Goal: Task Accomplishment & Management: Manage account settings

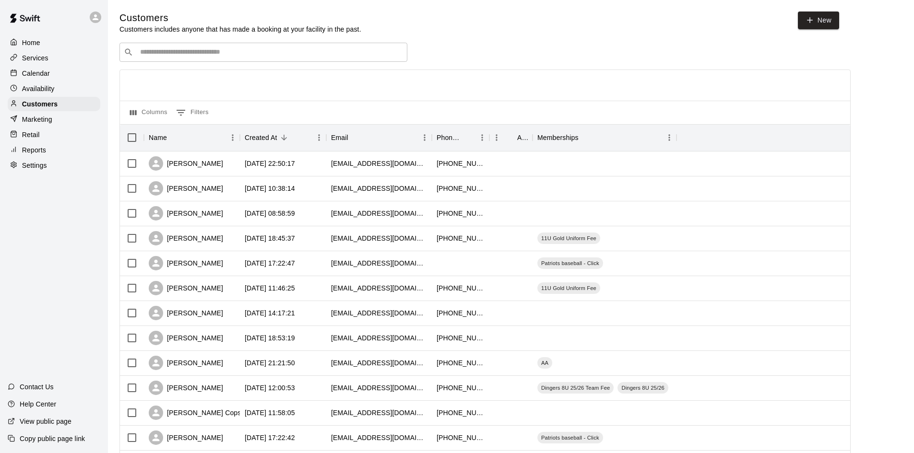
click at [26, 56] on p "Services" at bounding box center [35, 58] width 26 height 10
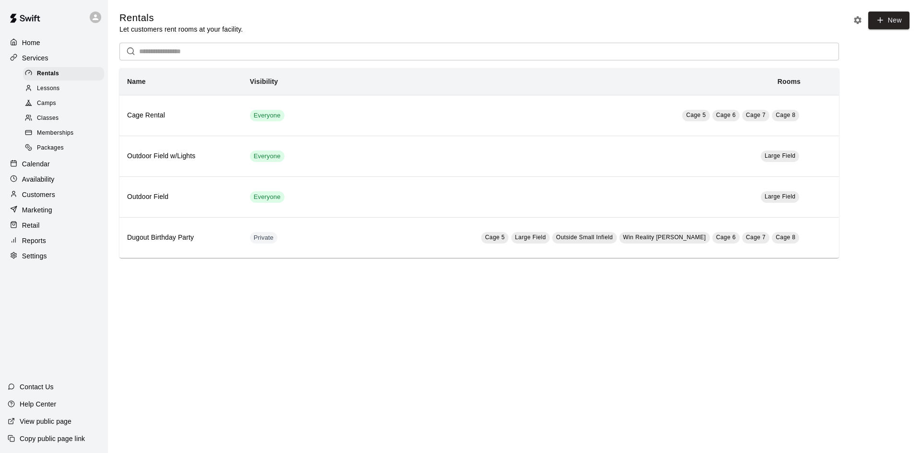
click at [50, 131] on div "Memberships" at bounding box center [63, 133] width 81 height 13
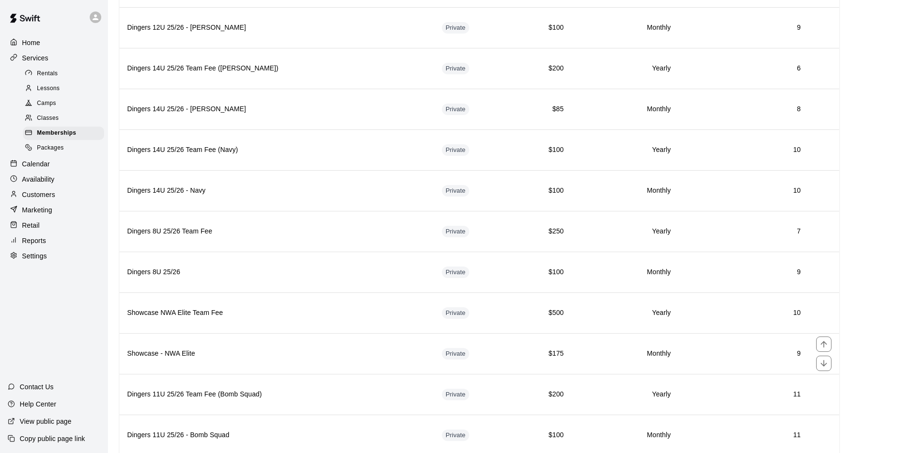
scroll to position [1631, 0]
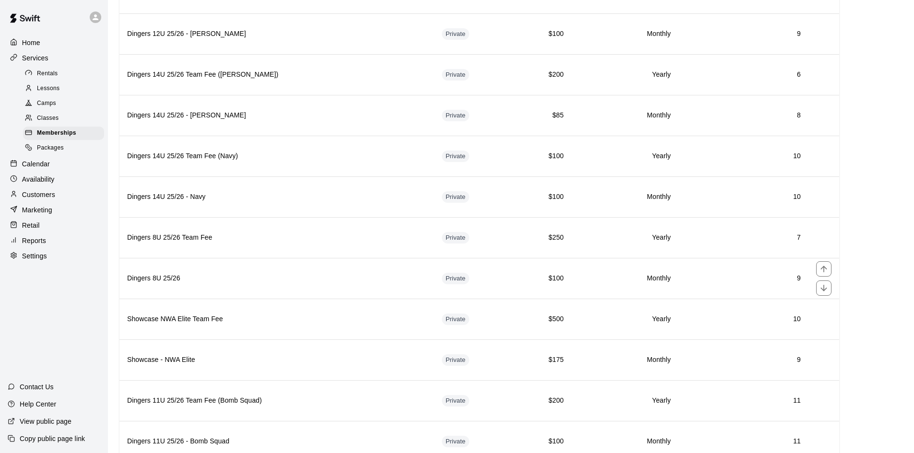
click at [522, 282] on h6 "$100" at bounding box center [543, 278] width 42 height 11
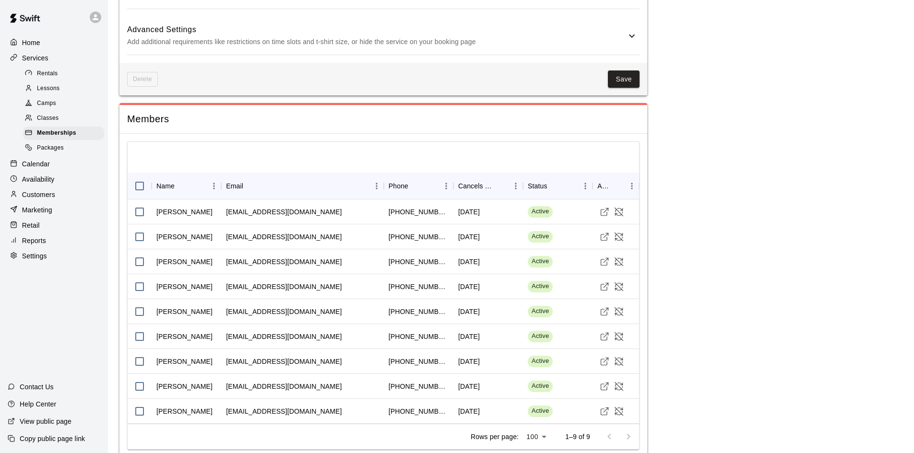
scroll to position [603, 0]
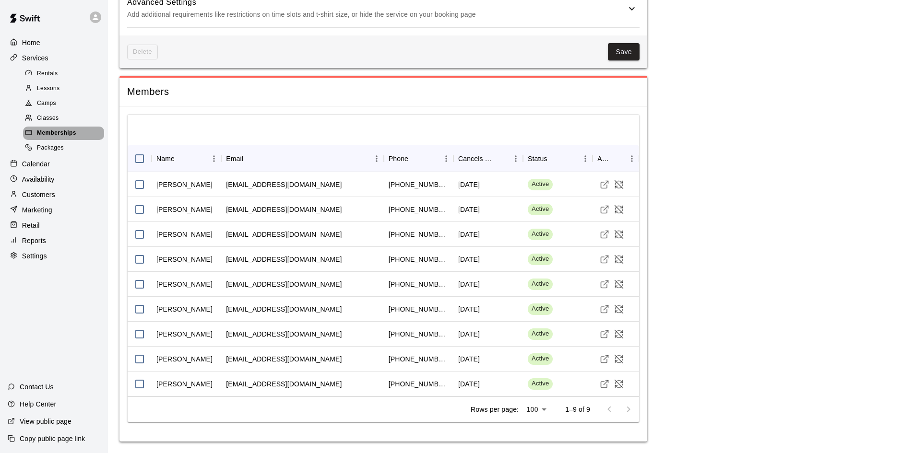
click at [60, 132] on span "Memberships" at bounding box center [56, 134] width 39 height 10
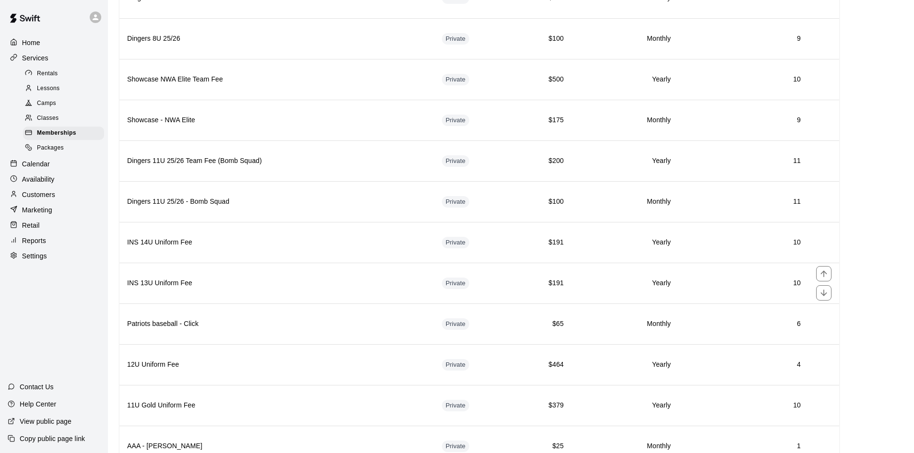
scroll to position [1954, 0]
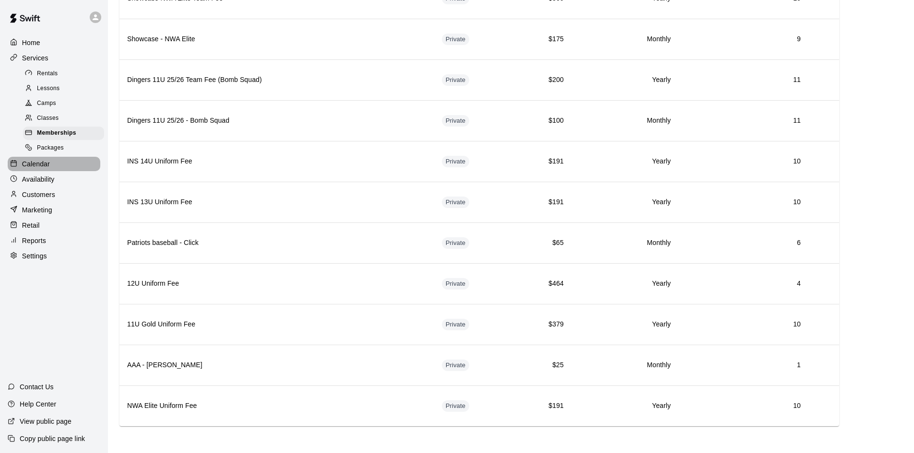
click at [39, 165] on p "Calendar" at bounding box center [36, 164] width 28 height 10
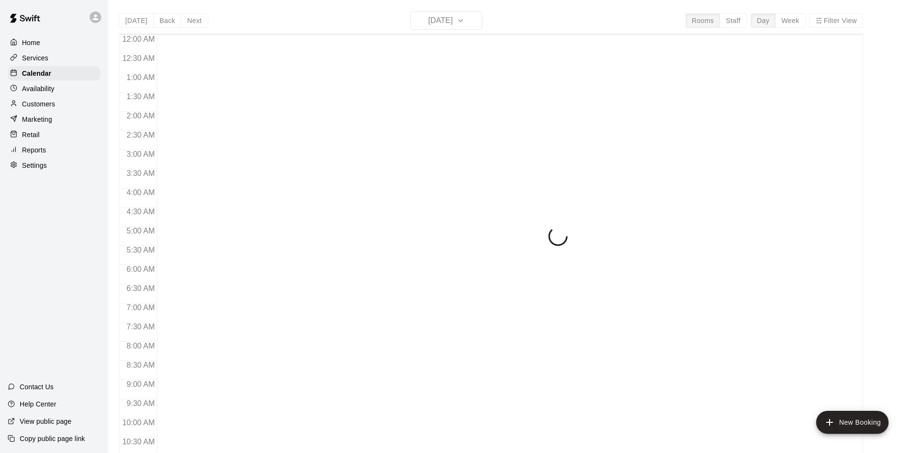
scroll to position [492, 0]
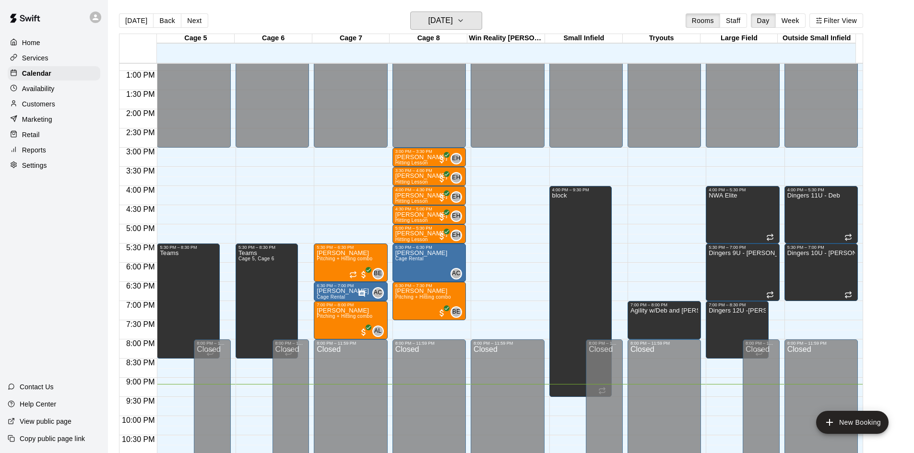
click at [464, 21] on icon "button" at bounding box center [461, 21] width 8 height 12
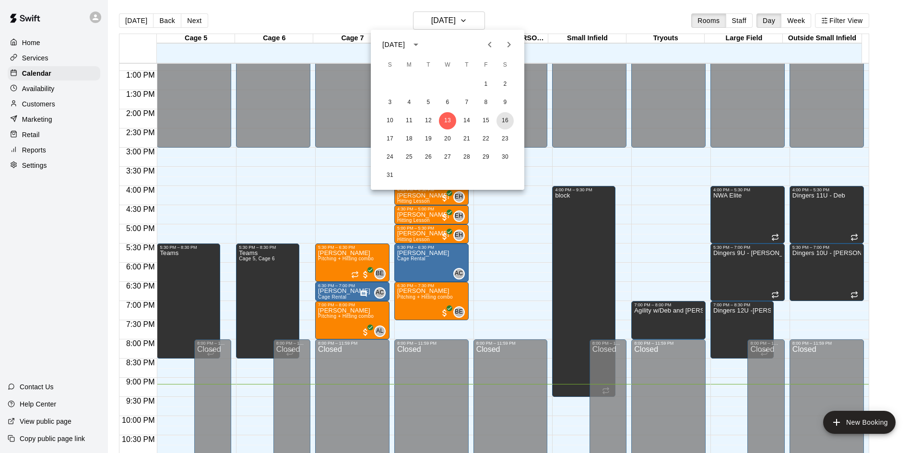
click at [501, 117] on button "16" at bounding box center [505, 120] width 17 height 17
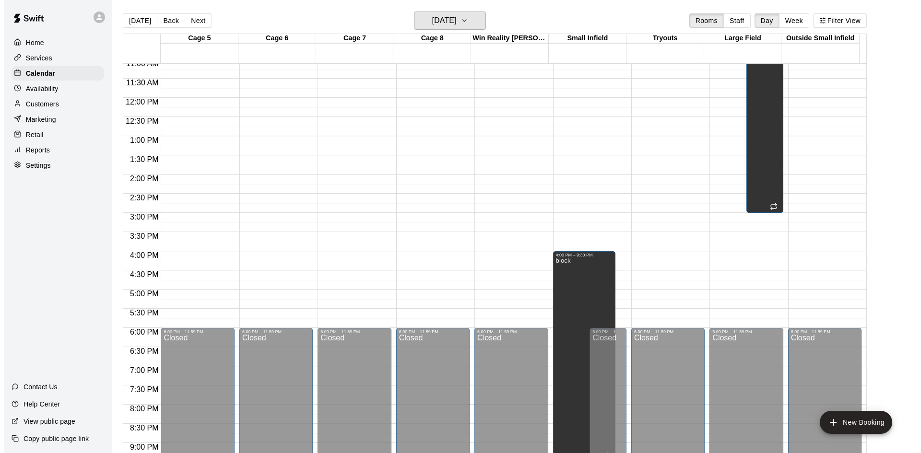
scroll to position [300, 0]
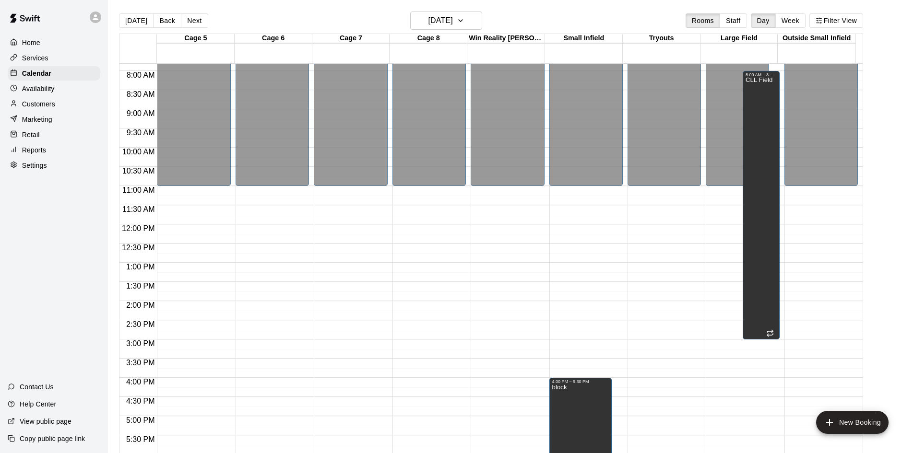
click at [753, 172] on div "CLL Field" at bounding box center [759, 303] width 27 height 453
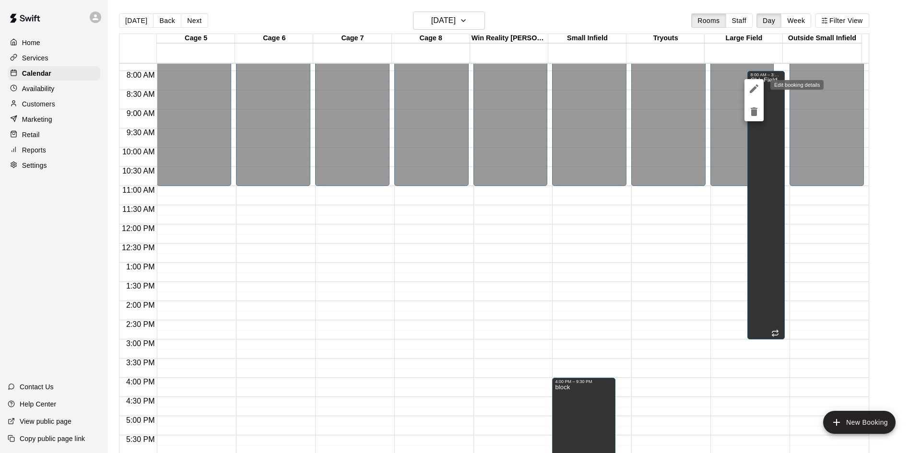
click at [749, 84] on icon "edit" at bounding box center [754, 89] width 12 height 12
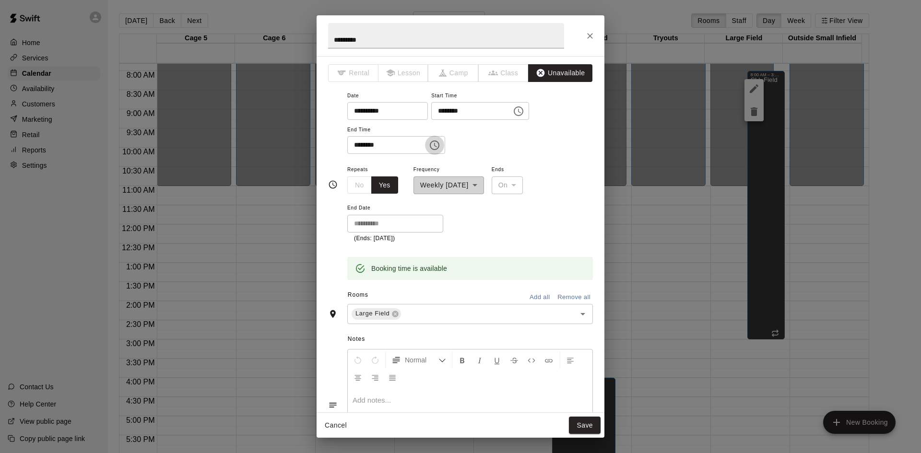
click at [440, 144] on icon "Choose time, selected time is 3:00 PM" at bounding box center [435, 146] width 12 height 12
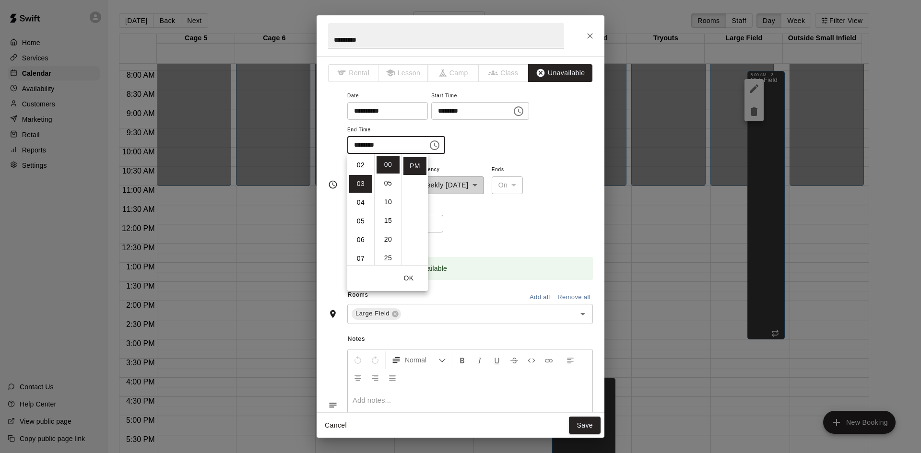
scroll to position [18, 0]
click at [361, 181] on li "02" at bounding box center [360, 185] width 23 height 18
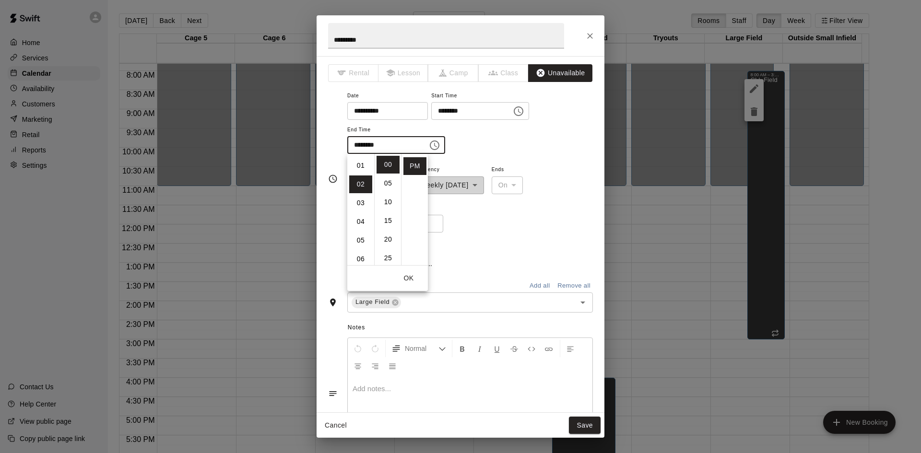
type input "********"
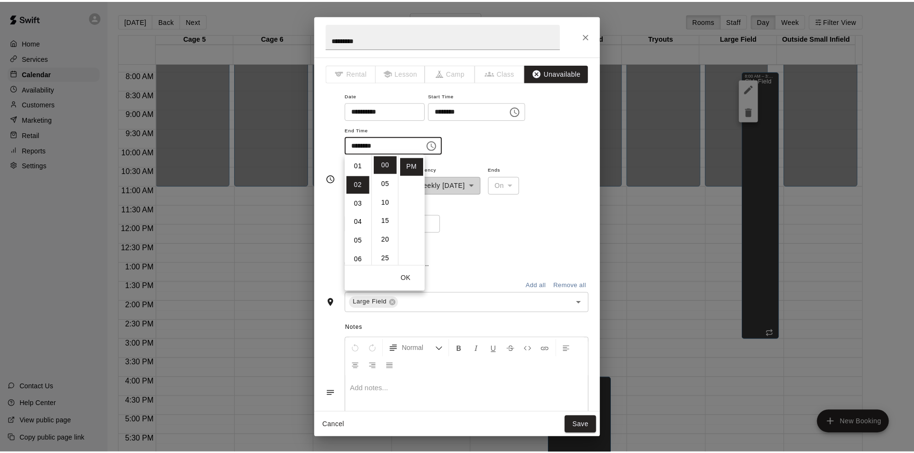
scroll to position [37, 0]
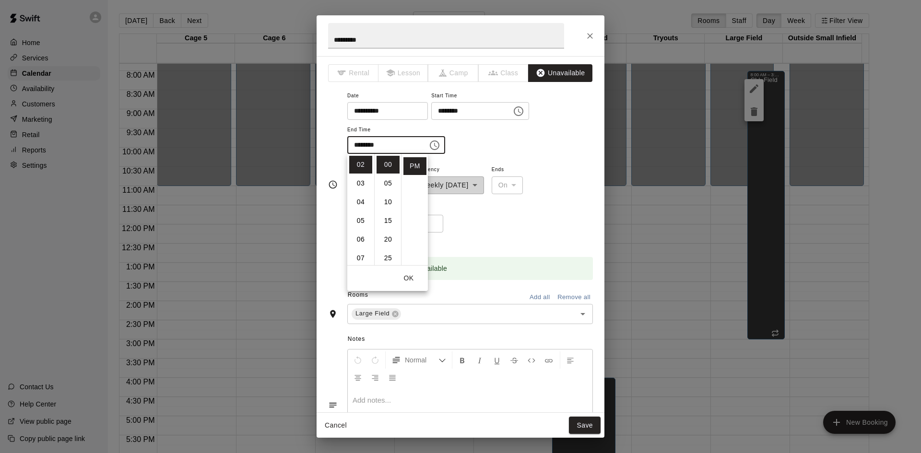
click at [563, 175] on div "**********" at bounding box center [470, 204] width 246 height 80
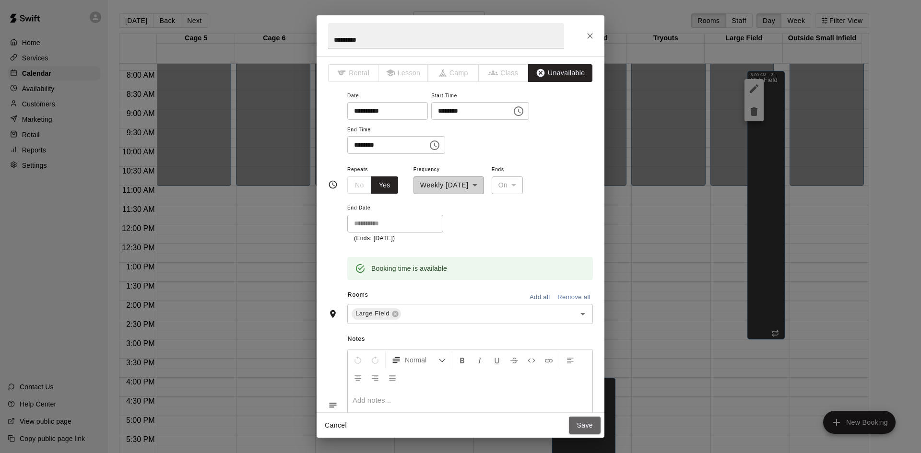
click at [588, 428] on button "Save" at bounding box center [585, 426] width 32 height 18
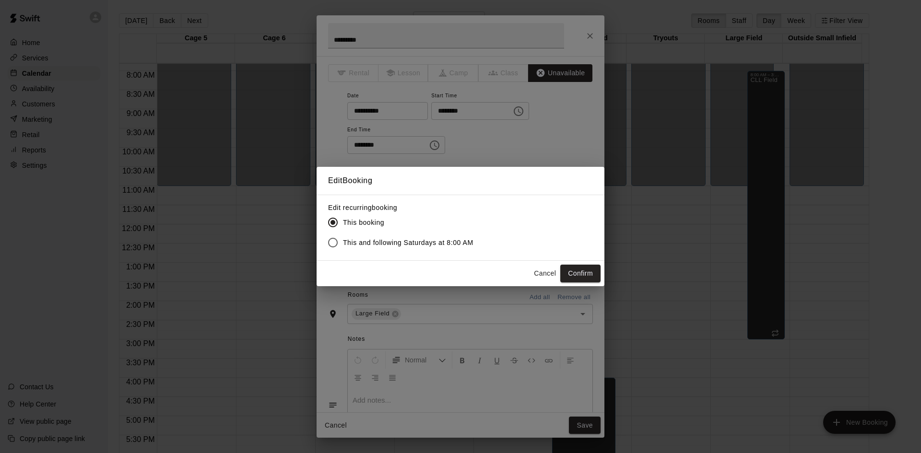
click at [423, 243] on span "This and following Saturdays at 8:00 AM" at bounding box center [408, 243] width 131 height 10
click at [580, 274] on button "Confirm" at bounding box center [580, 274] width 40 height 18
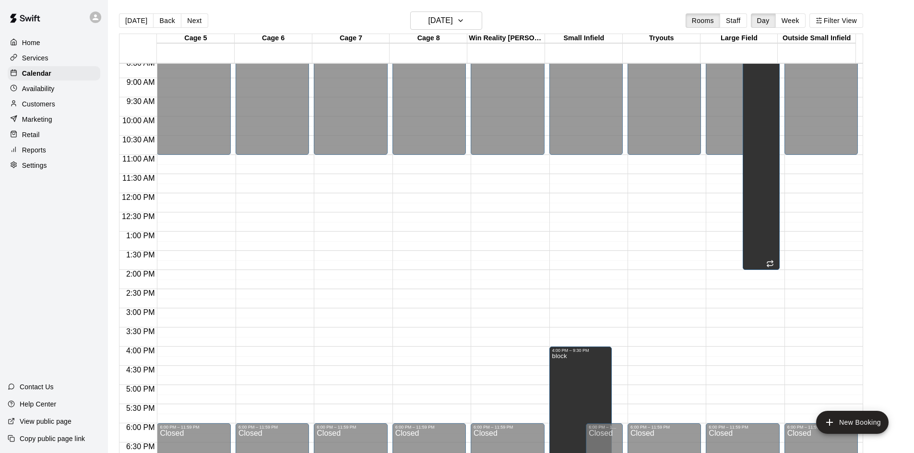
scroll to position [348, 0]
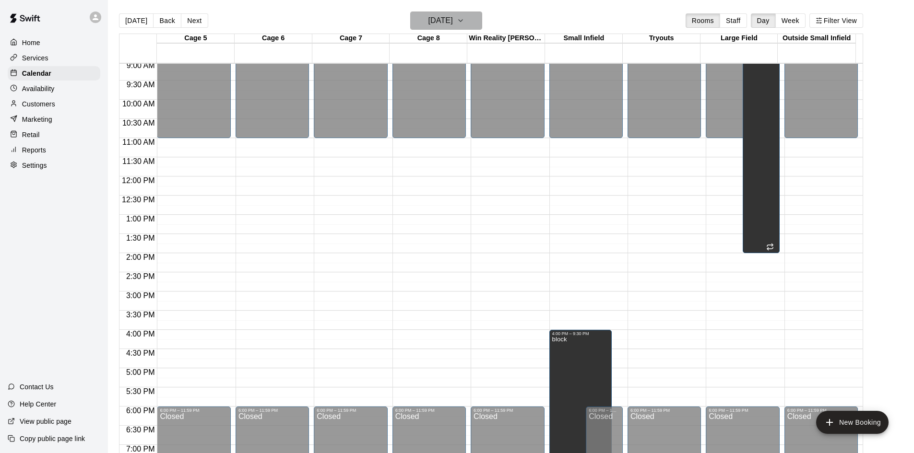
click at [453, 15] on h6 "[DATE]" at bounding box center [440, 20] width 24 height 13
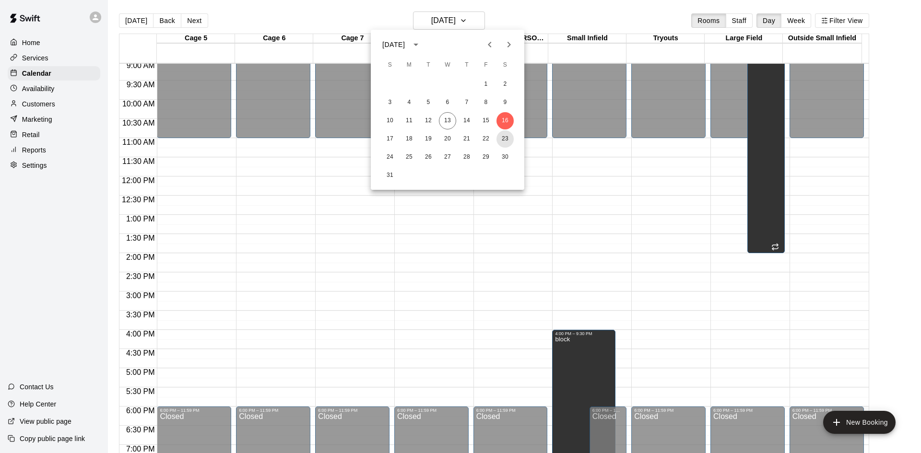
click at [504, 137] on button "23" at bounding box center [505, 139] width 17 height 17
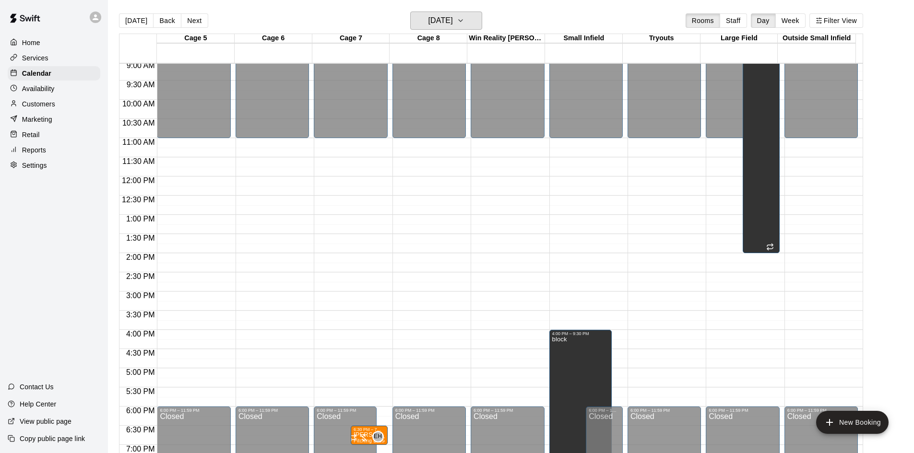
click at [452, 28] on button "[DATE]" at bounding box center [446, 21] width 72 height 18
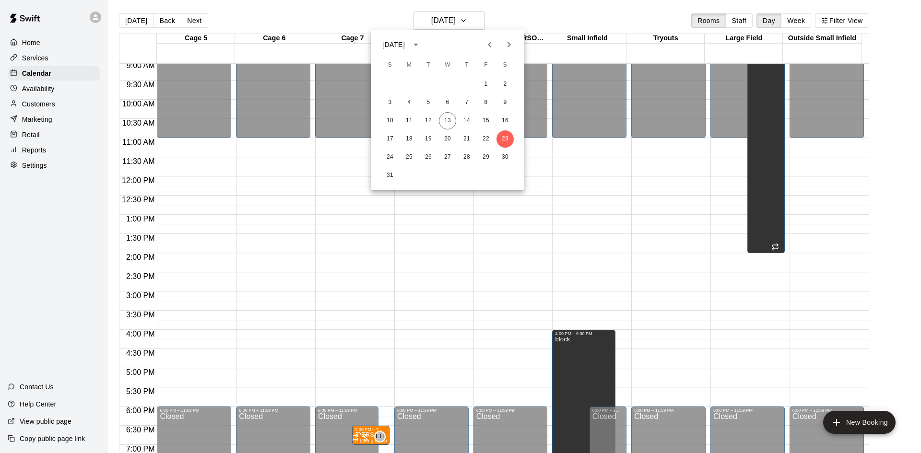
click at [50, 108] on div at bounding box center [460, 226] width 921 height 453
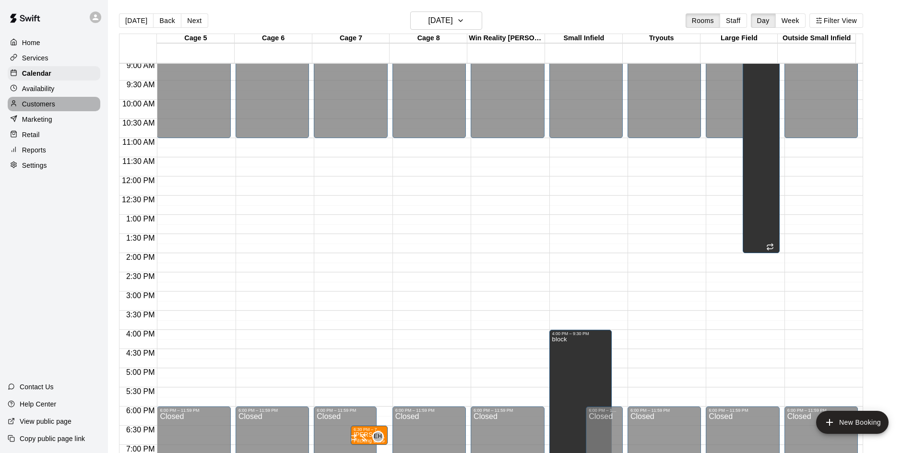
click at [47, 107] on p "Customers" at bounding box center [38, 104] width 33 height 10
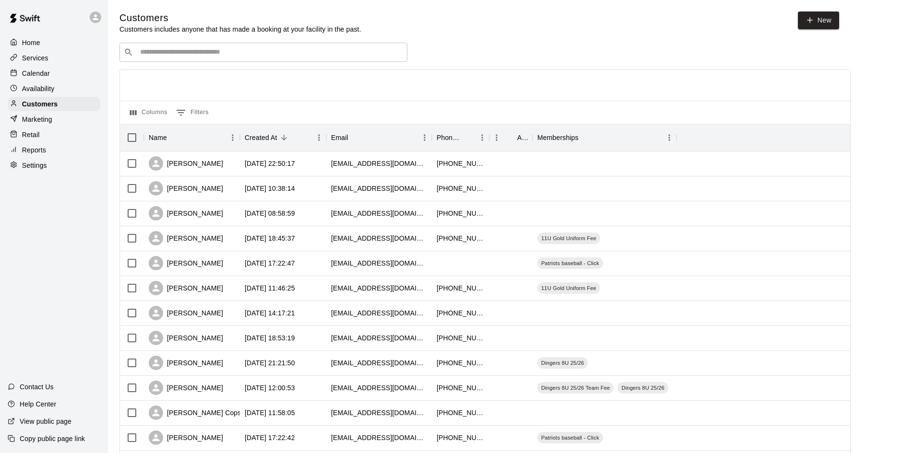
click at [40, 73] on p "Calendar" at bounding box center [36, 74] width 28 height 10
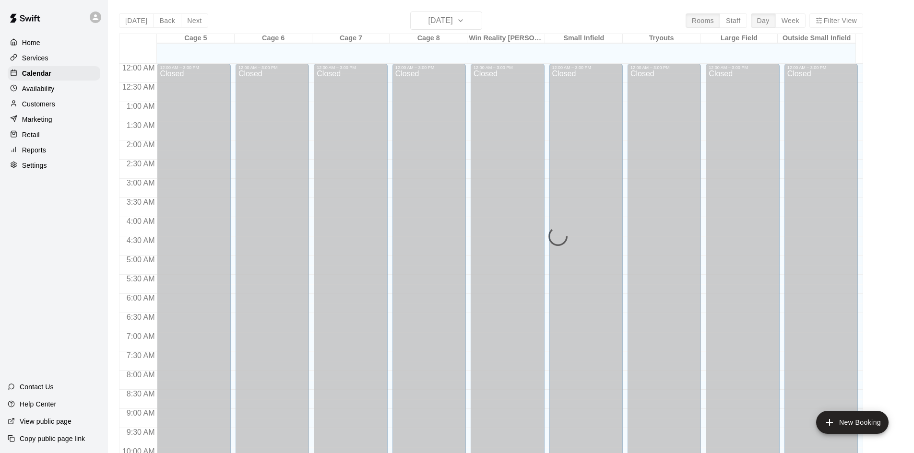
scroll to position [492, 0]
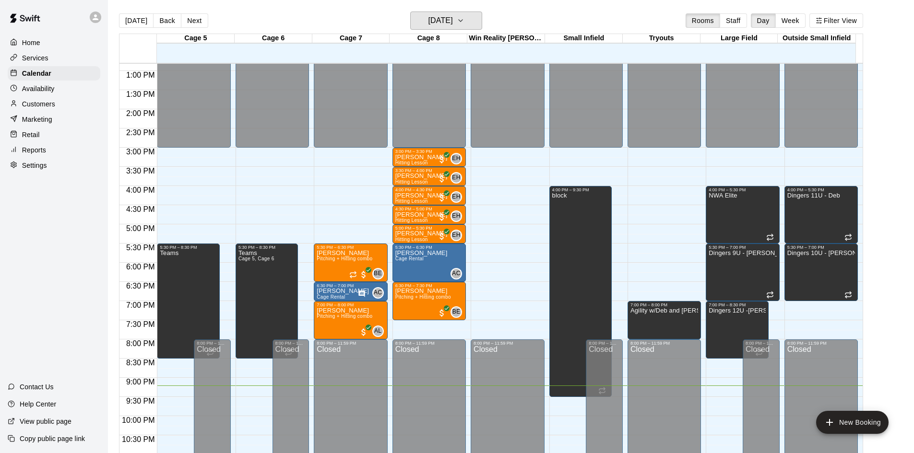
click at [464, 22] on icon "button" at bounding box center [461, 21] width 8 height 12
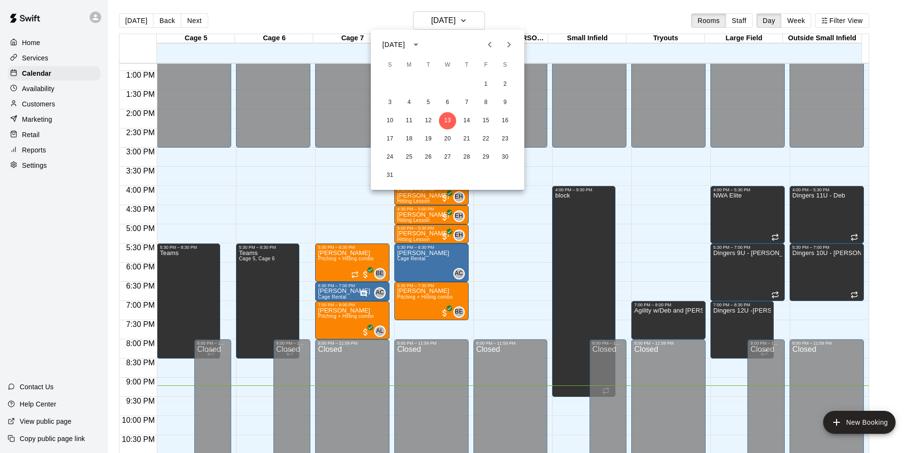
click at [508, 43] on icon "Next month" at bounding box center [509, 45] width 3 height 6
click at [505, 135] on button "25" at bounding box center [505, 139] width 17 height 17
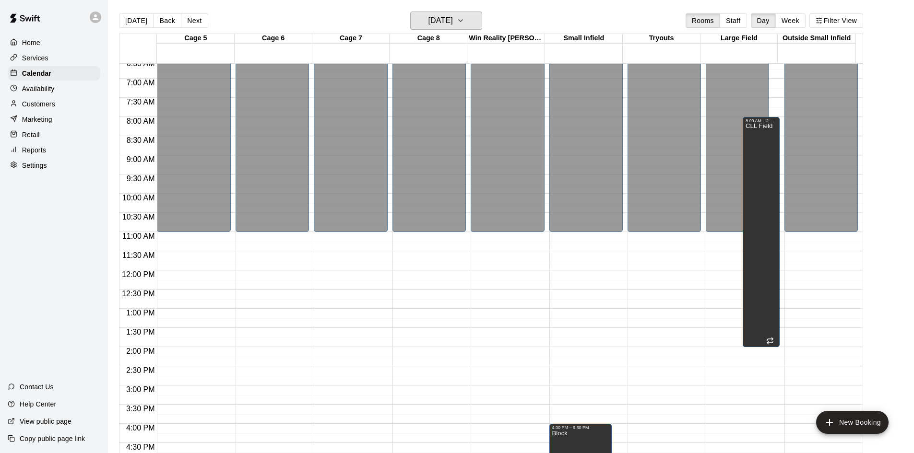
scroll to position [252, 0]
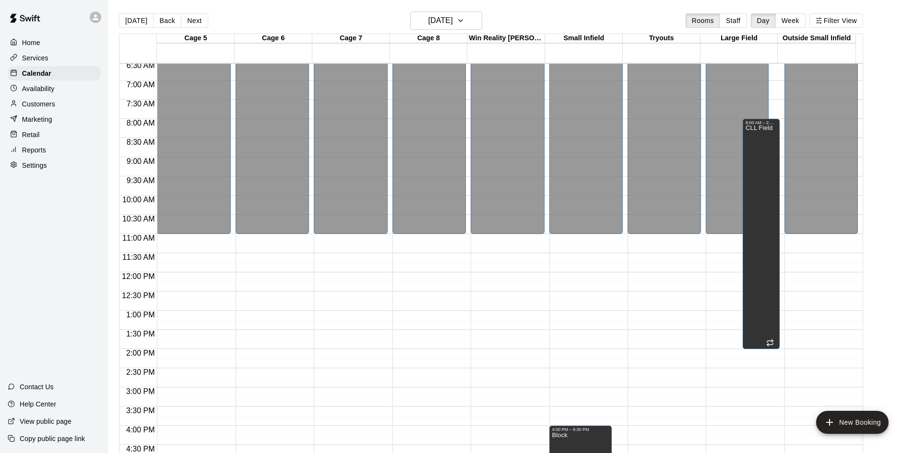
click at [191, 22] on button "Next" at bounding box center [194, 20] width 27 height 14
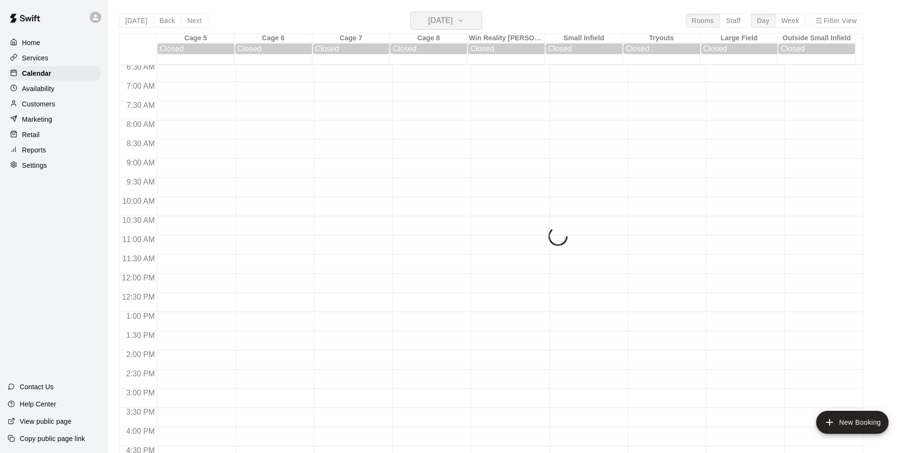
click at [453, 24] on h6 "[DATE]" at bounding box center [440, 20] width 24 height 13
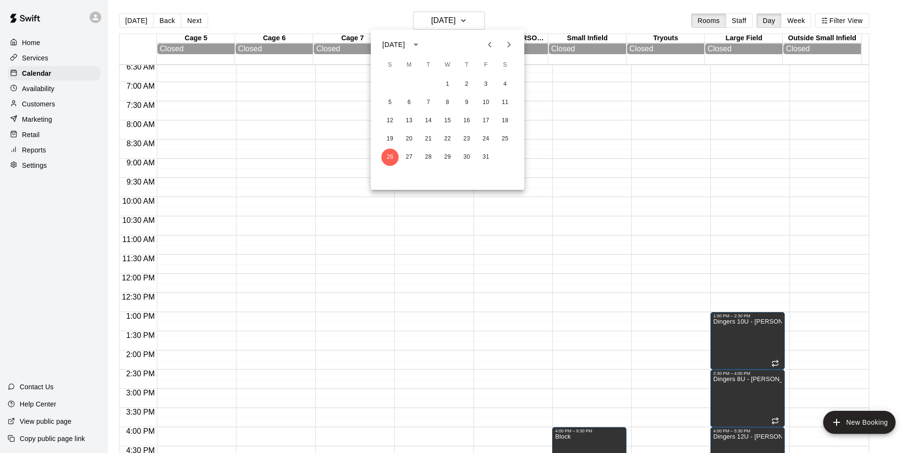
click at [507, 48] on icon "Next month" at bounding box center [509, 45] width 12 height 12
click at [508, 83] on button "1" at bounding box center [505, 84] width 17 height 17
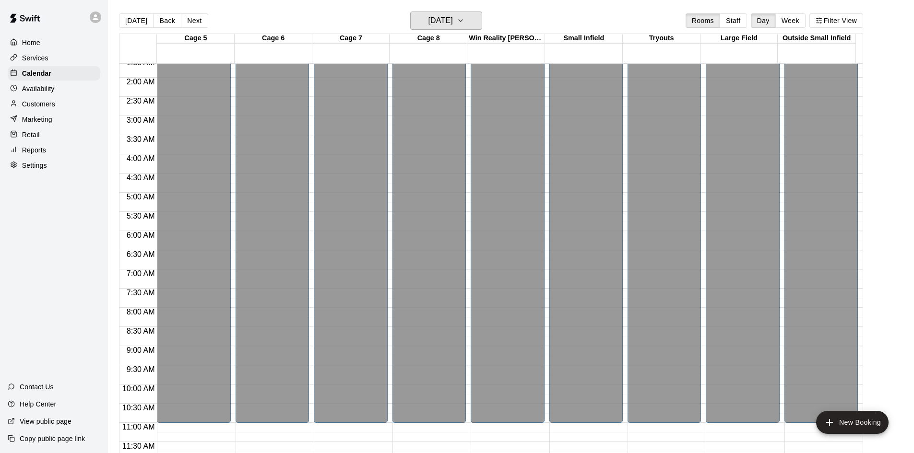
scroll to position [60, 0]
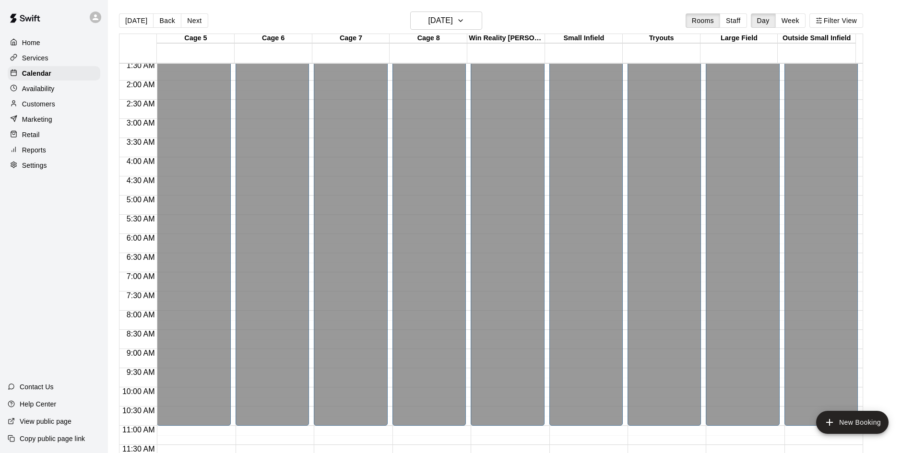
click at [21, 70] on div at bounding box center [16, 73] width 12 height 9
click at [38, 57] on p "Services" at bounding box center [35, 58] width 26 height 10
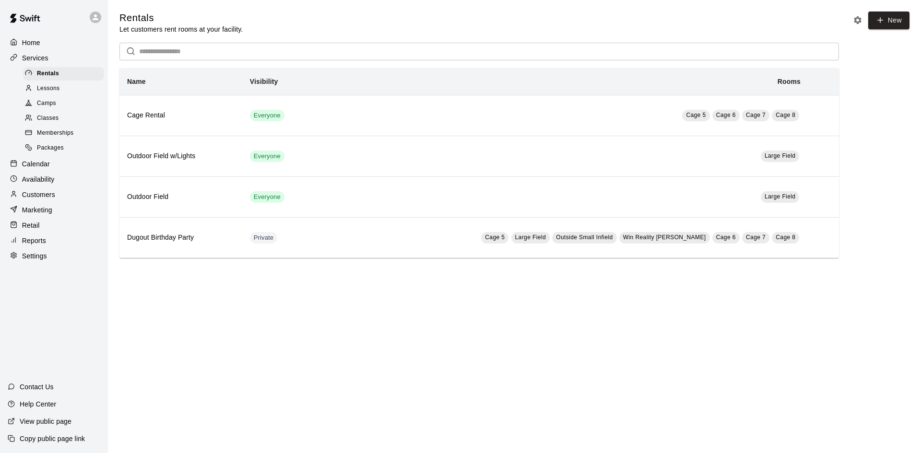
click at [34, 192] on div "Home Services Rentals Lessons Camps Classes Memberships Packages Calendar Avail…" at bounding box center [54, 150] width 108 height 230
click at [35, 197] on p "Customers" at bounding box center [38, 195] width 33 height 10
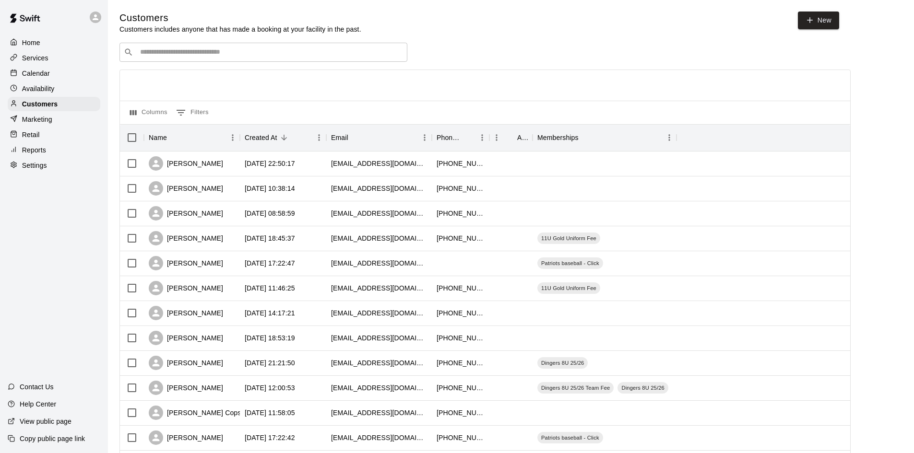
click at [174, 46] on div "​ ​" at bounding box center [263, 52] width 288 height 19
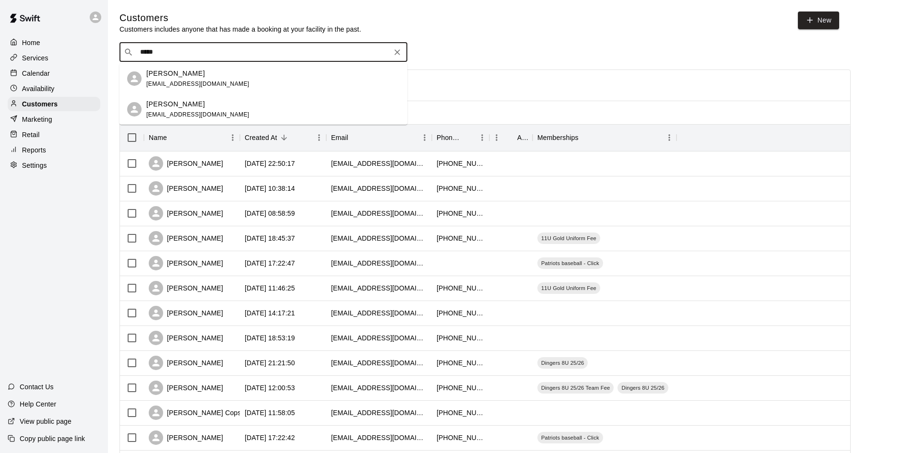
click at [181, 57] on input "*****" at bounding box center [262, 53] width 251 height 10
drag, startPoint x: 128, startPoint y: 48, endPoint x: 122, endPoint y: 47, distance: 5.3
click at [122, 47] on div "​ ***** ​" at bounding box center [263, 52] width 288 height 19
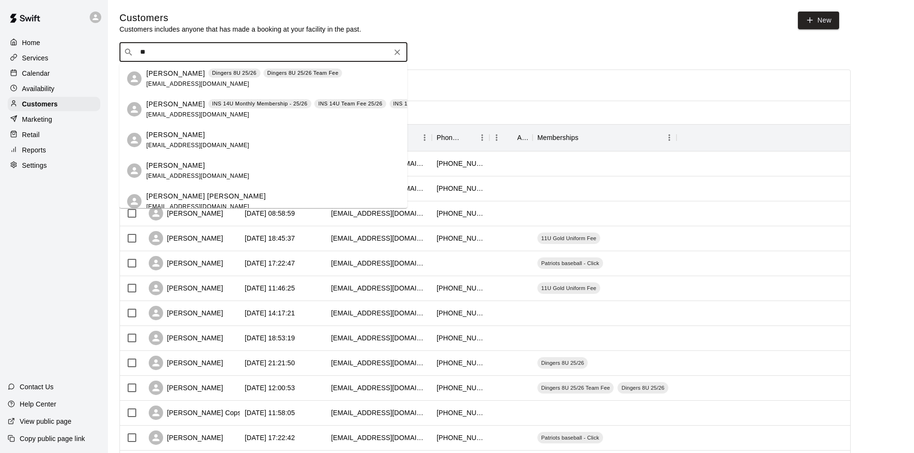
type input "*"
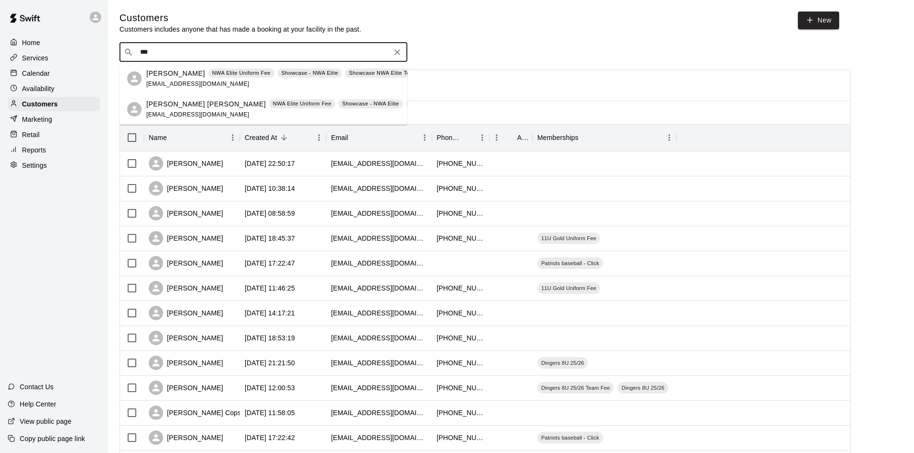
type input "****"
click at [174, 83] on span "[EMAIL_ADDRESS][DOMAIN_NAME]" at bounding box center [197, 84] width 103 height 7
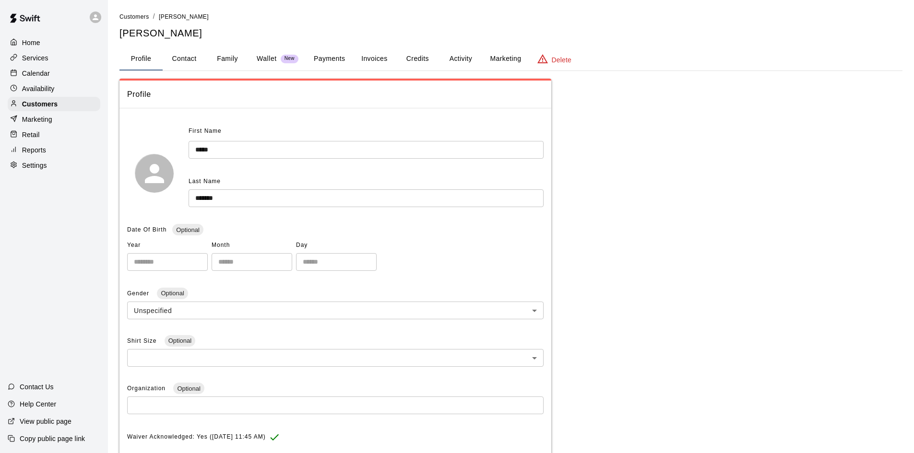
click at [190, 60] on button "Contact" at bounding box center [184, 59] width 43 height 23
select select "**"
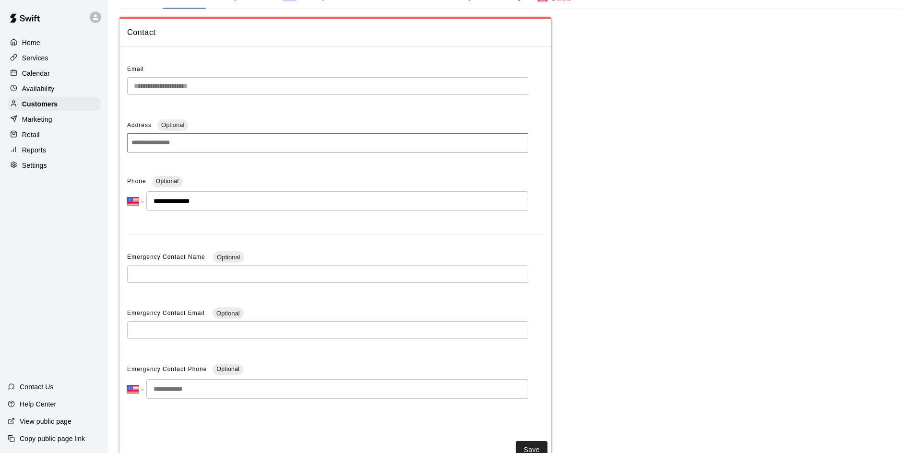
scroll to position [48, 0]
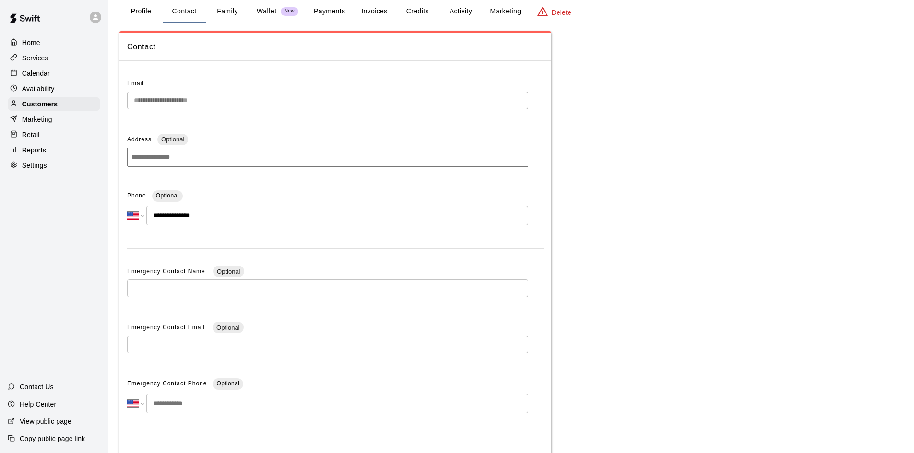
click at [135, 15] on button "Profile" at bounding box center [140, 11] width 43 height 23
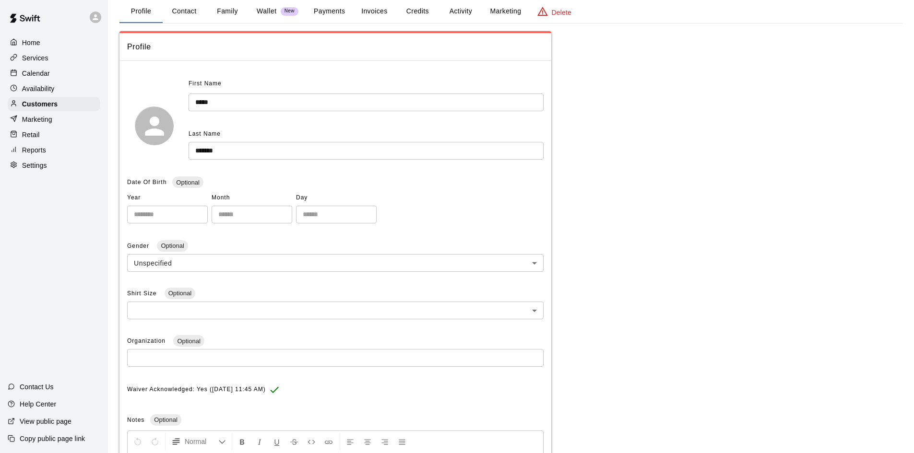
click at [17, 67] on div "Calendar" at bounding box center [54, 73] width 93 height 14
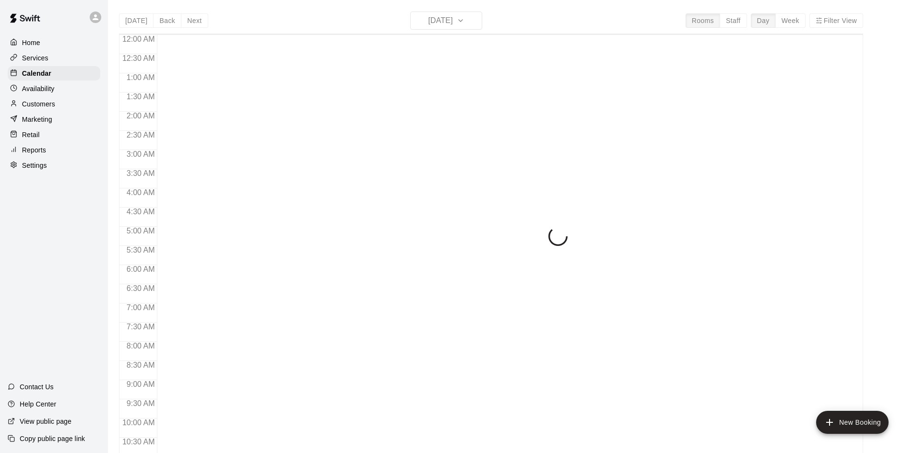
scroll to position [492, 0]
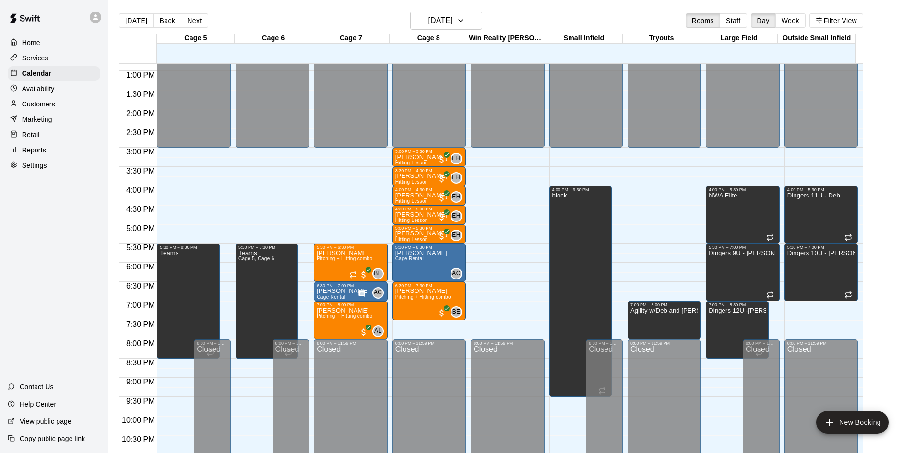
click at [198, 20] on button "Next" at bounding box center [194, 20] width 27 height 14
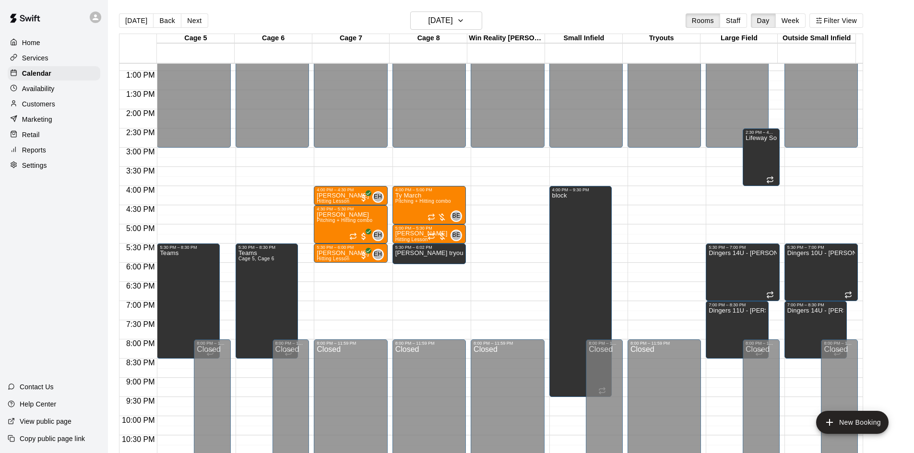
click at [198, 20] on button "Next" at bounding box center [194, 20] width 27 height 14
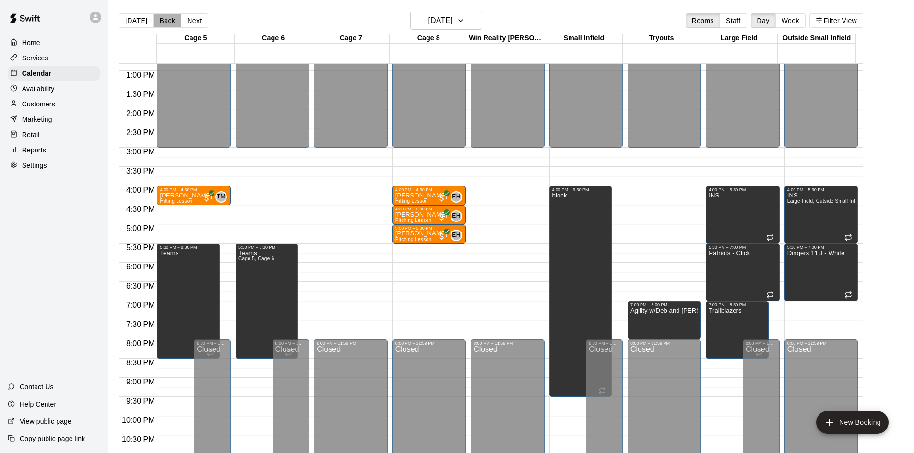
click at [158, 21] on button "Back" at bounding box center [167, 20] width 28 height 14
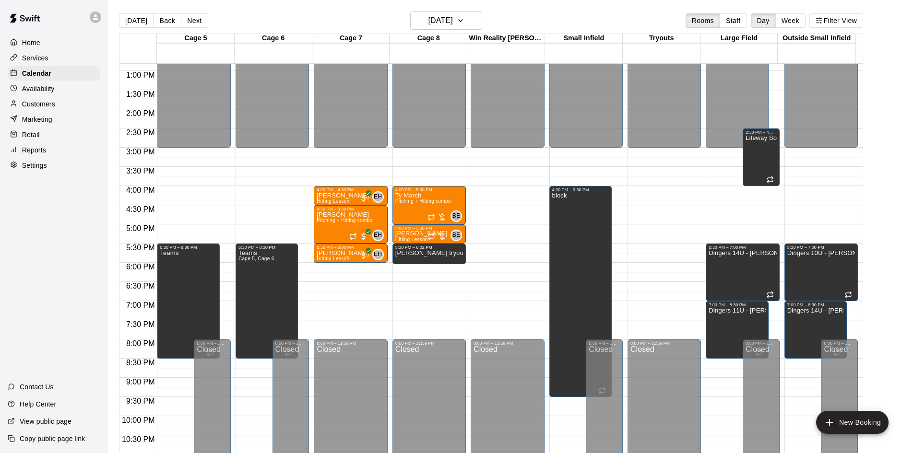
click at [187, 22] on button "Next" at bounding box center [194, 20] width 27 height 14
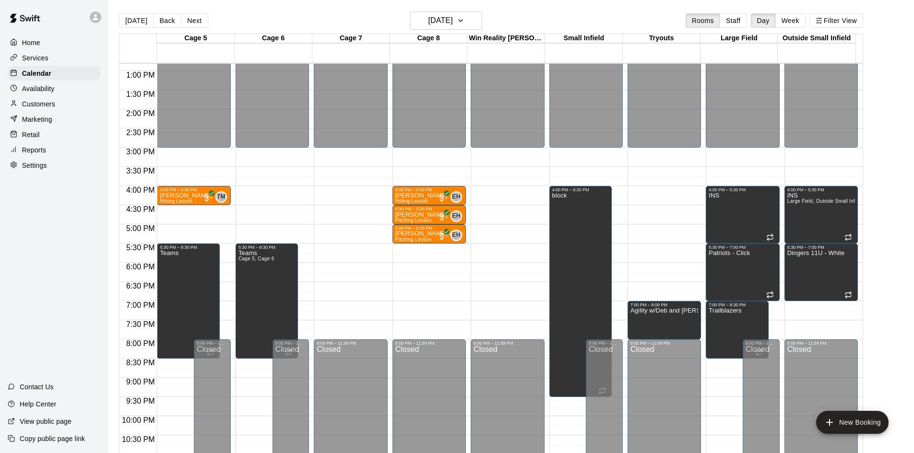
click at [187, 22] on button "Next" at bounding box center [194, 20] width 27 height 14
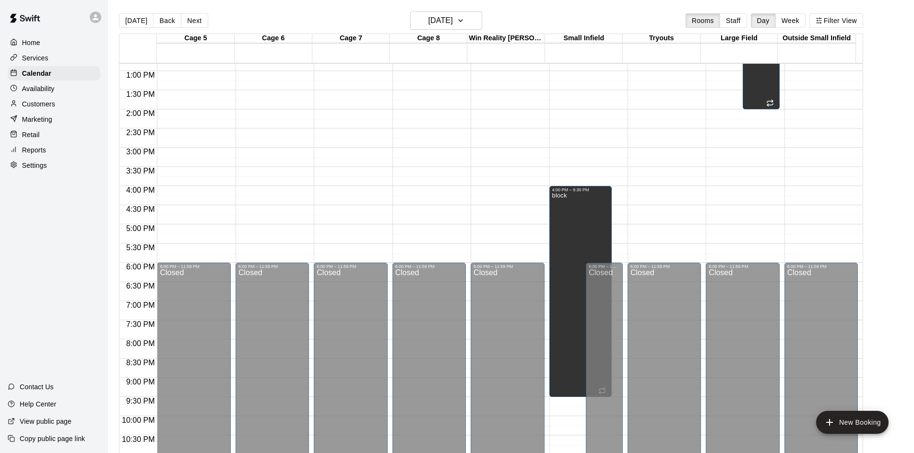
click at [187, 22] on button "Next" at bounding box center [194, 20] width 27 height 14
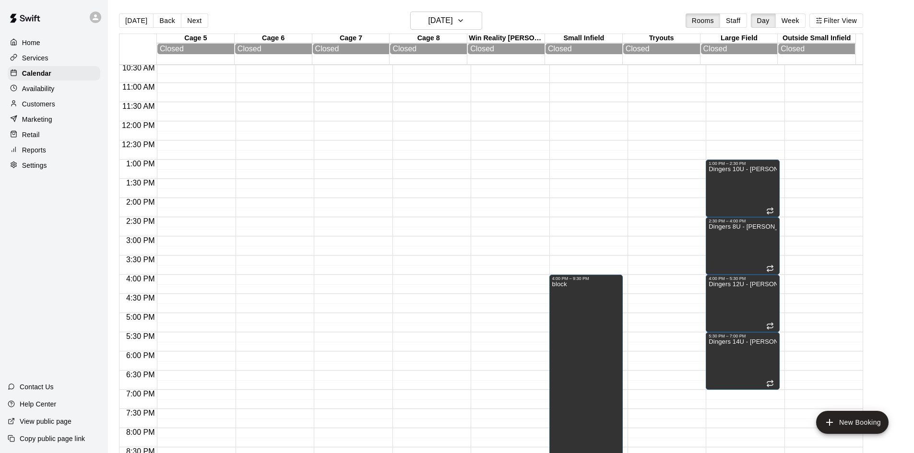
scroll to position [396, 0]
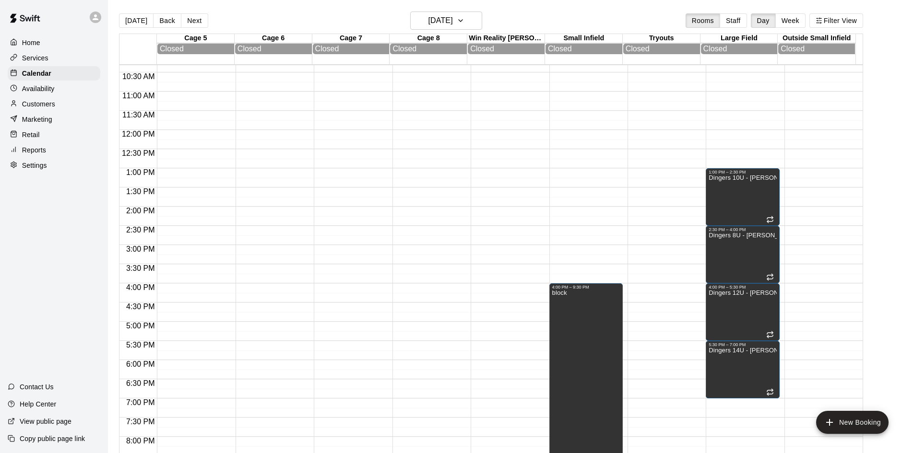
click at [171, 23] on button "Back" at bounding box center [167, 20] width 28 height 14
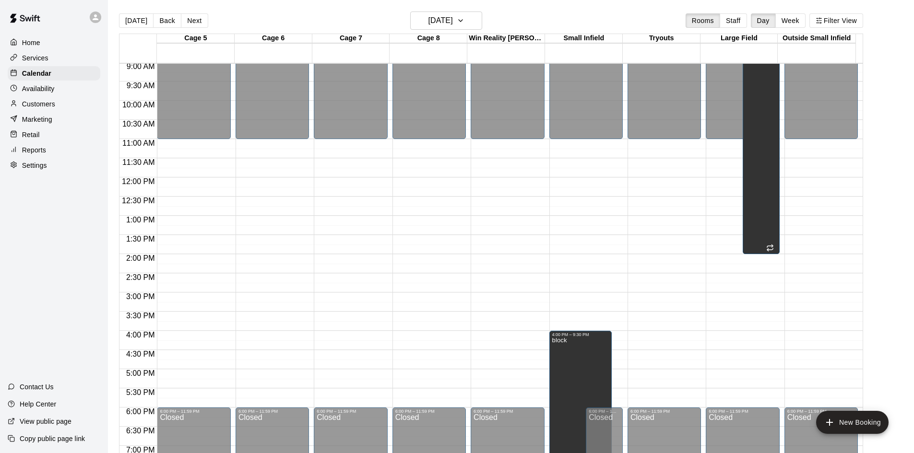
scroll to position [348, 0]
click at [207, 22] on div "[DATE] Back [DATE][DATE] Rooms Staff Day Week Filter View" at bounding box center [491, 23] width 744 height 22
click at [192, 18] on button "Next" at bounding box center [194, 20] width 27 height 14
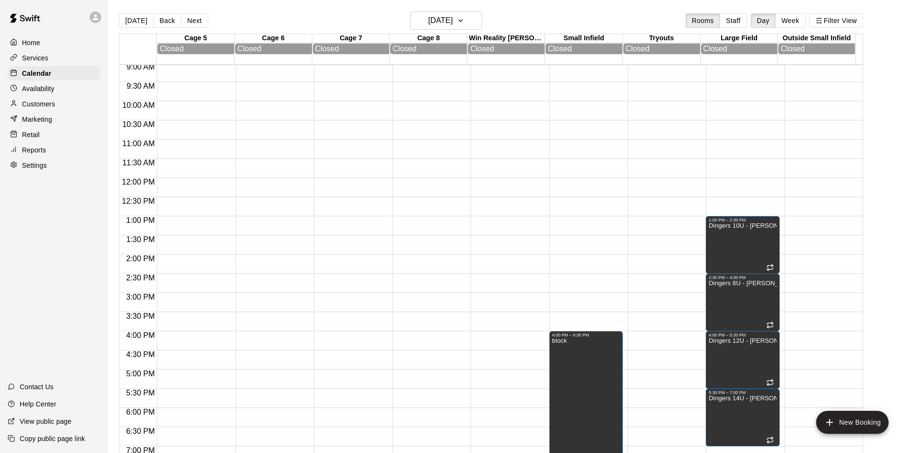
click at [192, 20] on button "Next" at bounding box center [194, 20] width 27 height 14
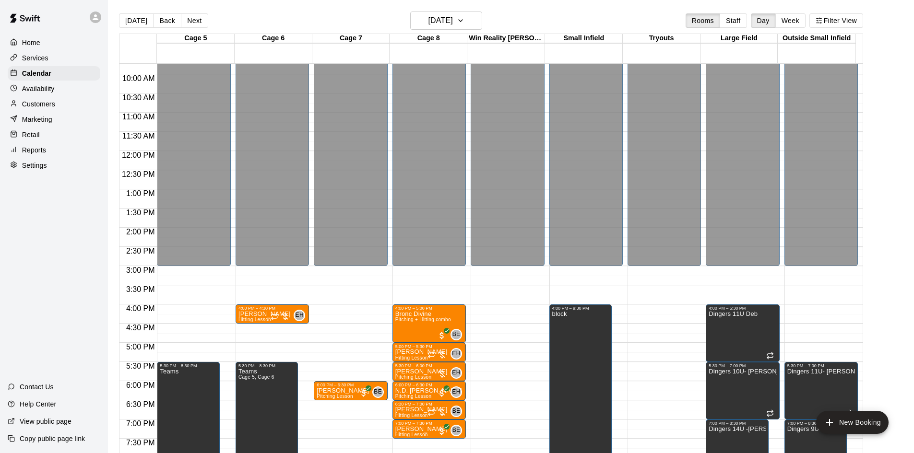
scroll to position [444, 0]
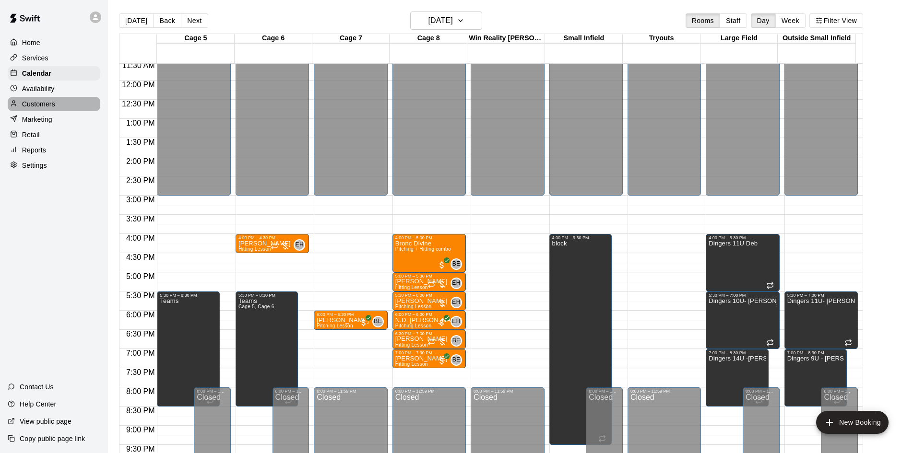
click at [68, 105] on div "Customers" at bounding box center [54, 104] width 93 height 14
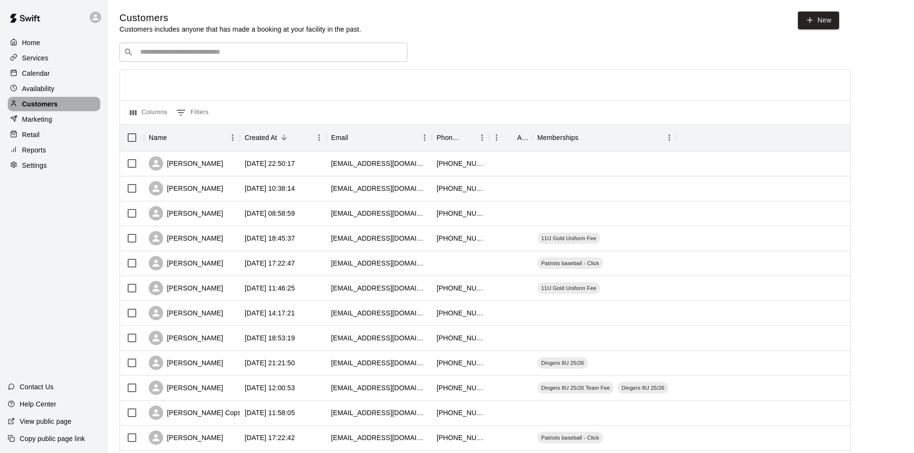
click at [22, 103] on p "Customers" at bounding box center [40, 104] width 36 height 10
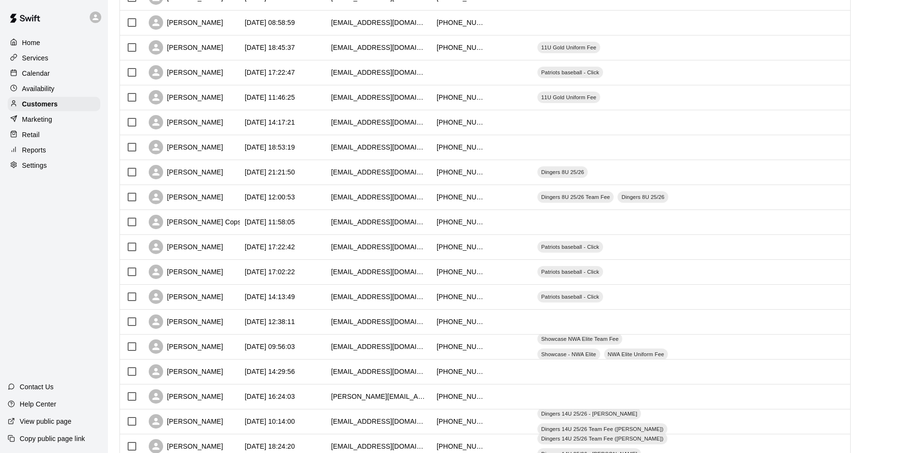
scroll to position [192, 0]
